Goal: Information Seeking & Learning: Learn about a topic

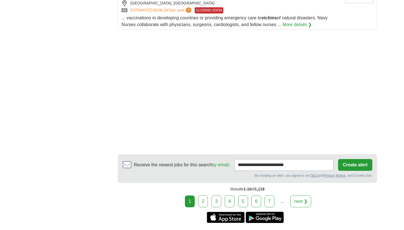
scroll to position [705, 0]
click at [204, 195] on link "2" at bounding box center [203, 201] width 10 height 12
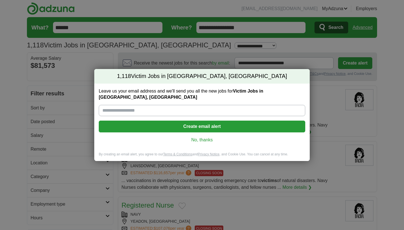
click at [203, 137] on link "No, thanks" at bounding box center [201, 140] width 197 height 6
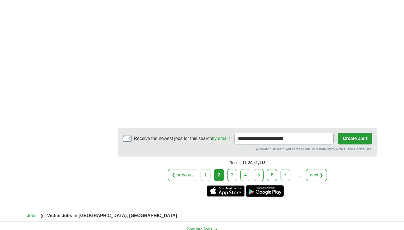
scroll to position [806, 0]
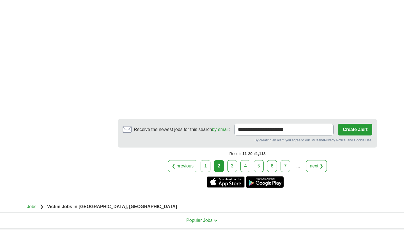
click at [232, 167] on link "3" at bounding box center [232, 166] width 10 height 12
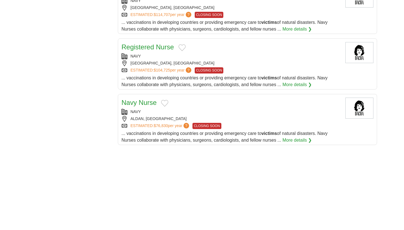
scroll to position [535, 0]
